Goal: Navigation & Orientation: Understand site structure

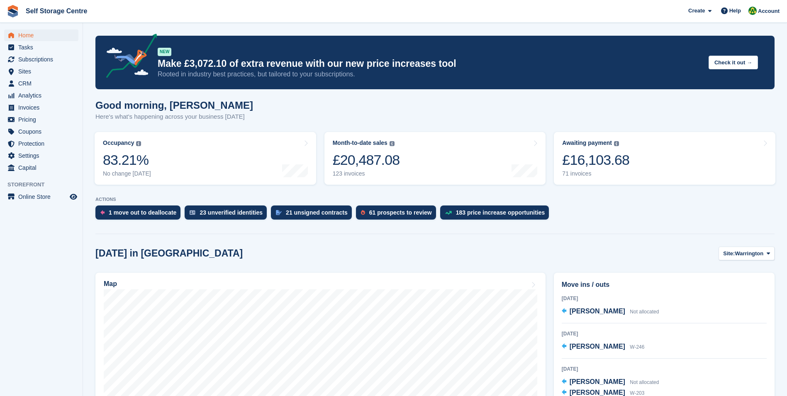
scroll to position [125, 0]
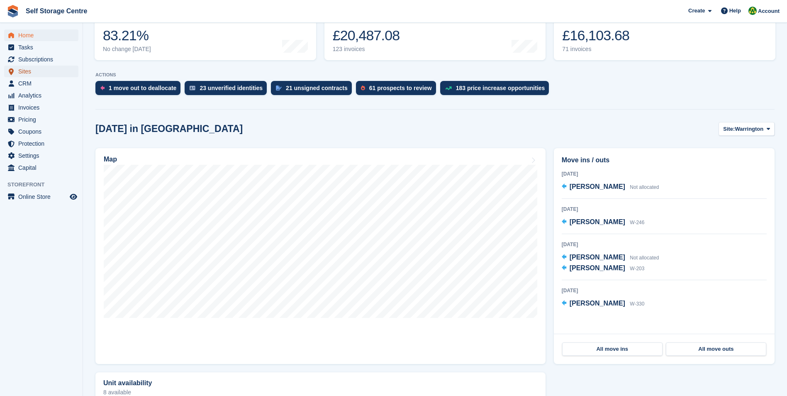
click at [35, 73] on span "Sites" at bounding box center [43, 72] width 50 height 12
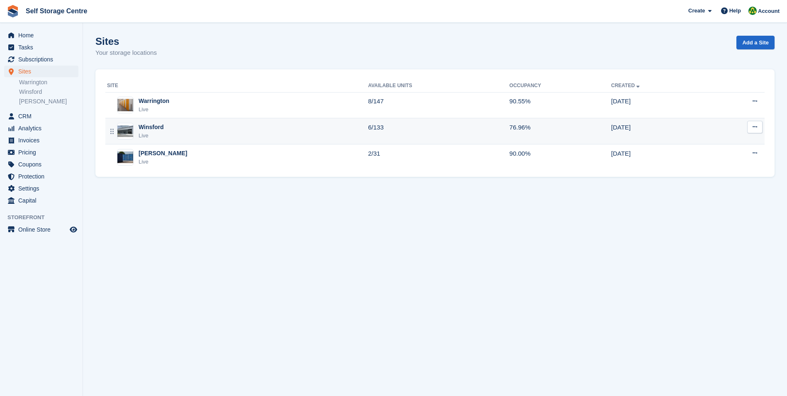
click at [158, 126] on div "Winsford" at bounding box center [151, 127] width 25 height 9
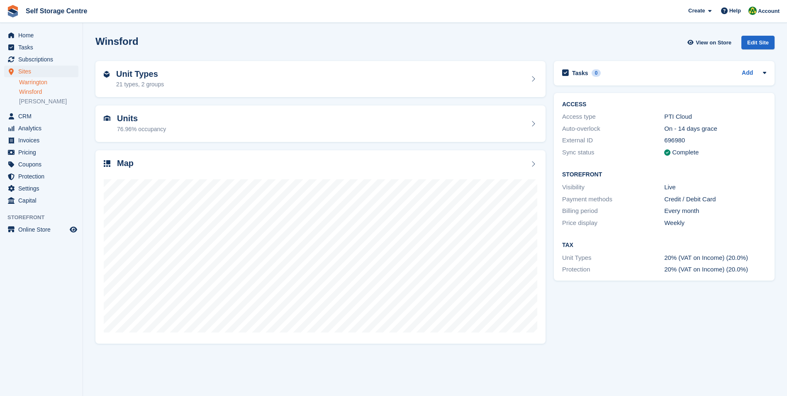
click at [42, 82] on link "Warrington" at bounding box center [48, 82] width 59 height 8
click at [26, 99] on link "[PERSON_NAME]" at bounding box center [48, 102] width 59 height 8
